Goal: Obtain resource: Obtain resource

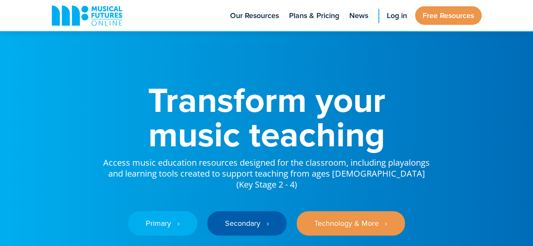
click at [418, 128] on h1 "Transform your music teaching" at bounding box center [266, 117] width 328 height 69
click at [392, 13] on span "Log in" at bounding box center [397, 15] width 20 height 11
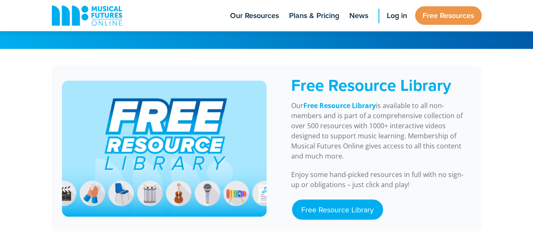
scroll to position [697, 0]
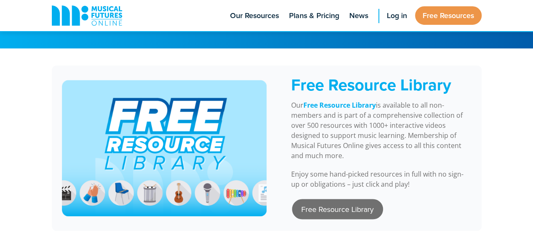
click at [328, 201] on link "Free Resource Library" at bounding box center [337, 209] width 91 height 20
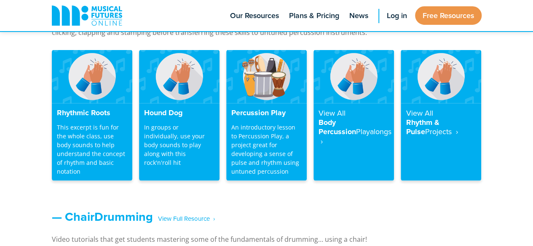
scroll to position [748, 0]
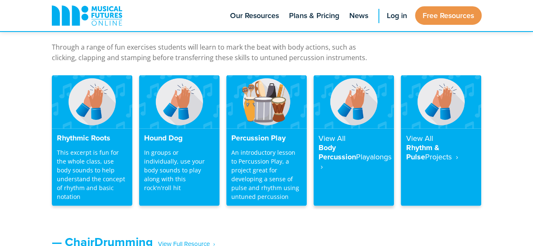
click at [349, 146] on h4 "View All Body Percussion Playalongs ‎ ›" at bounding box center [353, 151] width 70 height 37
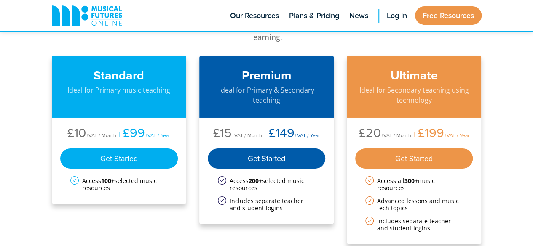
scroll to position [1444, 0]
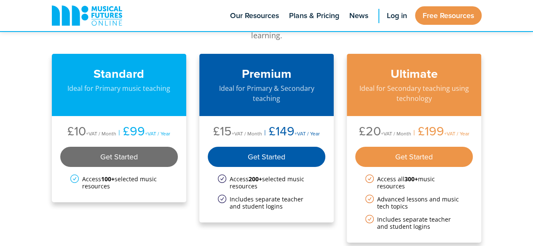
click at [125, 147] on div "Get Started" at bounding box center [119, 157] width 118 height 20
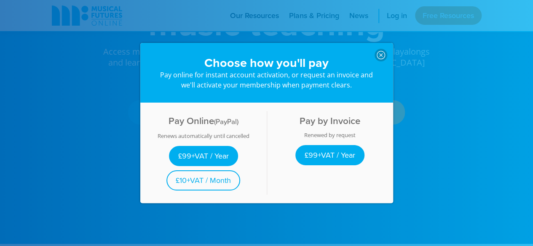
scroll to position [0, 0]
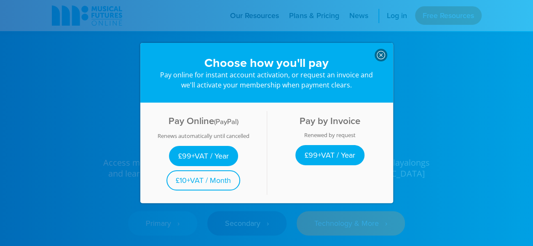
click at [376, 51] on icon at bounding box center [380, 55] width 8 height 8
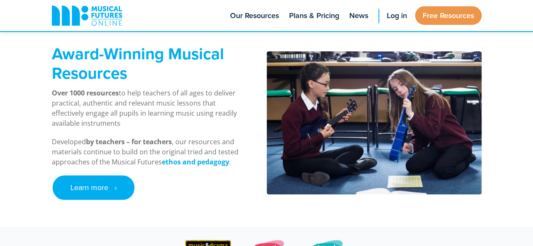
scroll to position [337, 0]
